Goal: Task Accomplishment & Management: Manage account settings

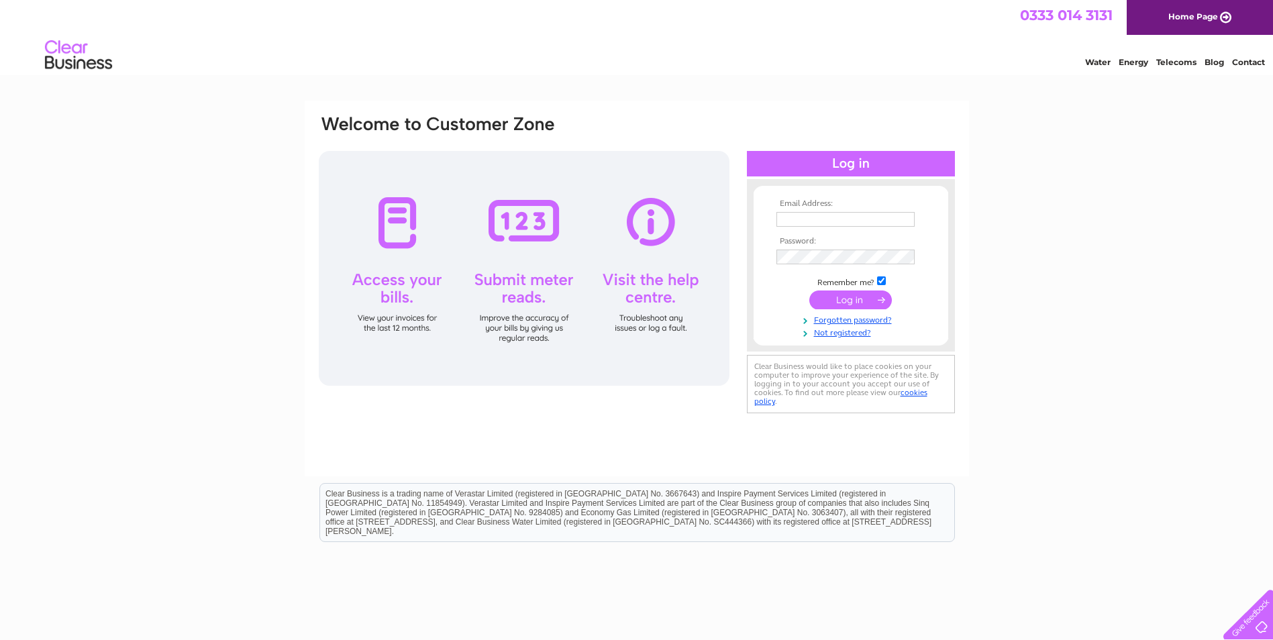
type input "graham.scott@cbtechnology.co.uk"
drag, startPoint x: 855, startPoint y: 300, endPoint x: 800, endPoint y: 296, distance: 55.2
click at [855, 300] on input "submit" at bounding box center [850, 299] width 83 height 19
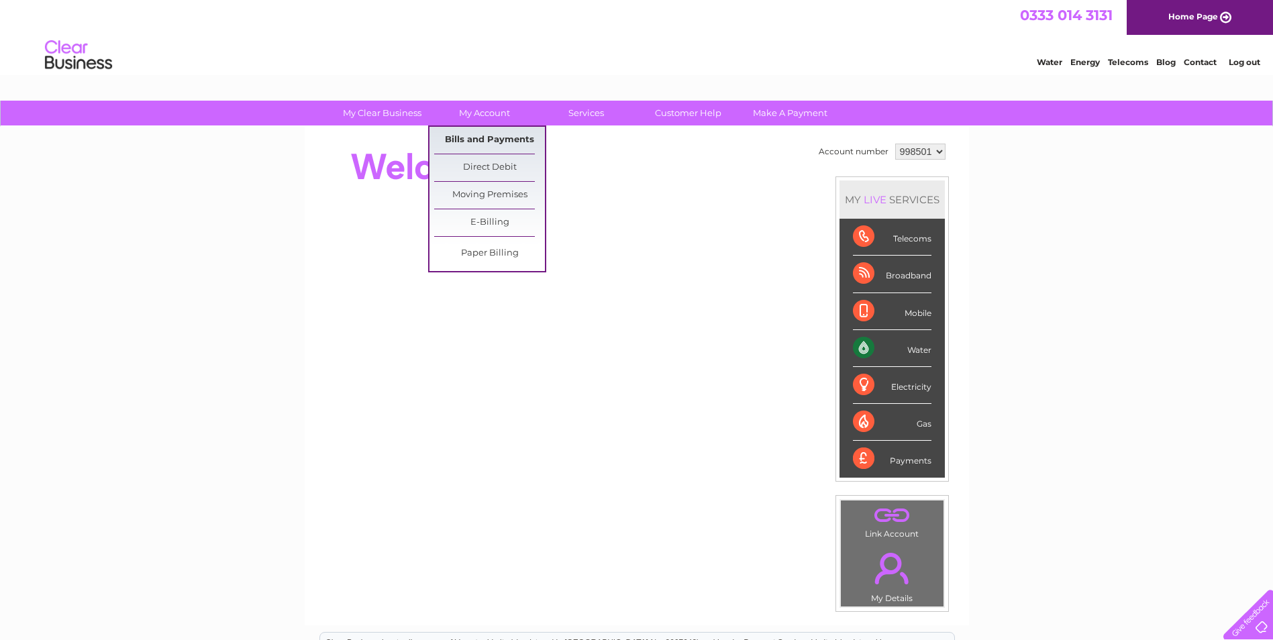
click at [493, 131] on link "Bills and Payments" at bounding box center [489, 140] width 111 height 27
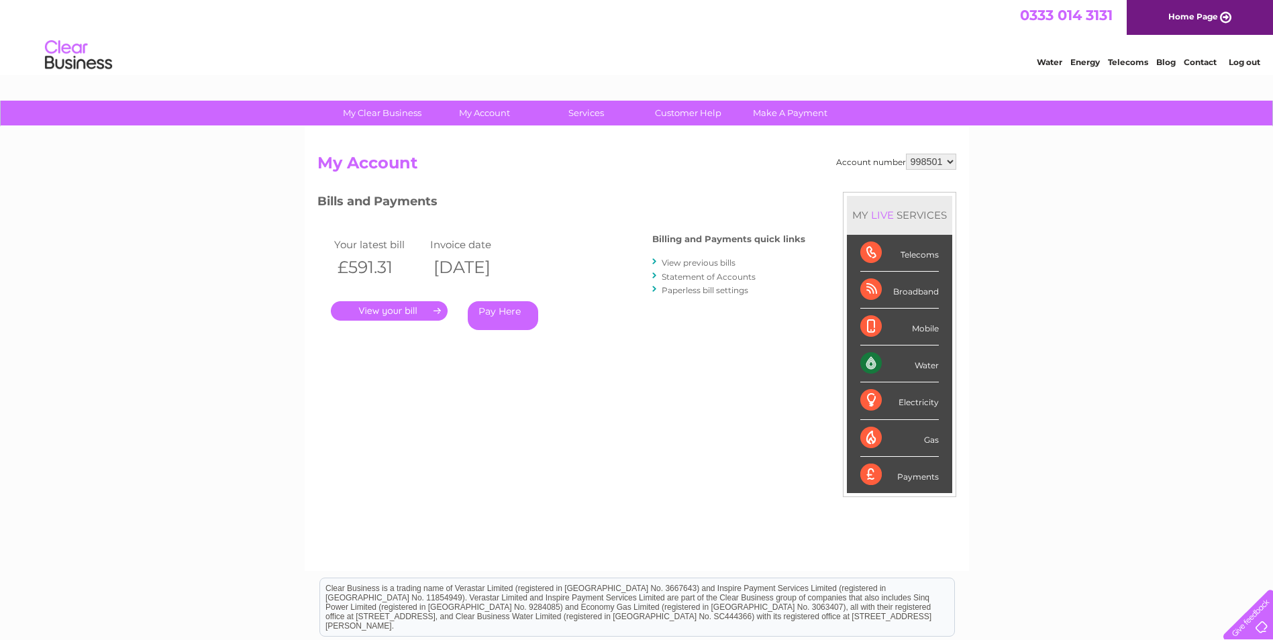
click at [382, 309] on link "." at bounding box center [389, 310] width 117 height 19
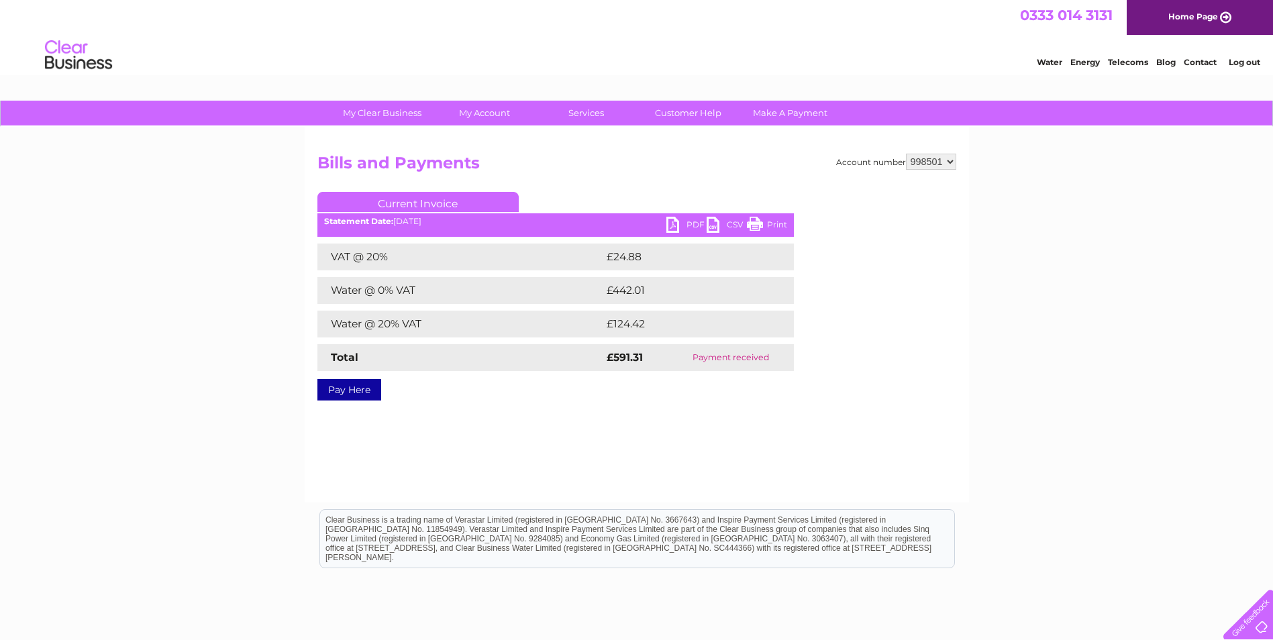
click at [676, 227] on link "PDF" at bounding box center [686, 226] width 40 height 19
